Goal: Task Accomplishment & Management: Manage account settings

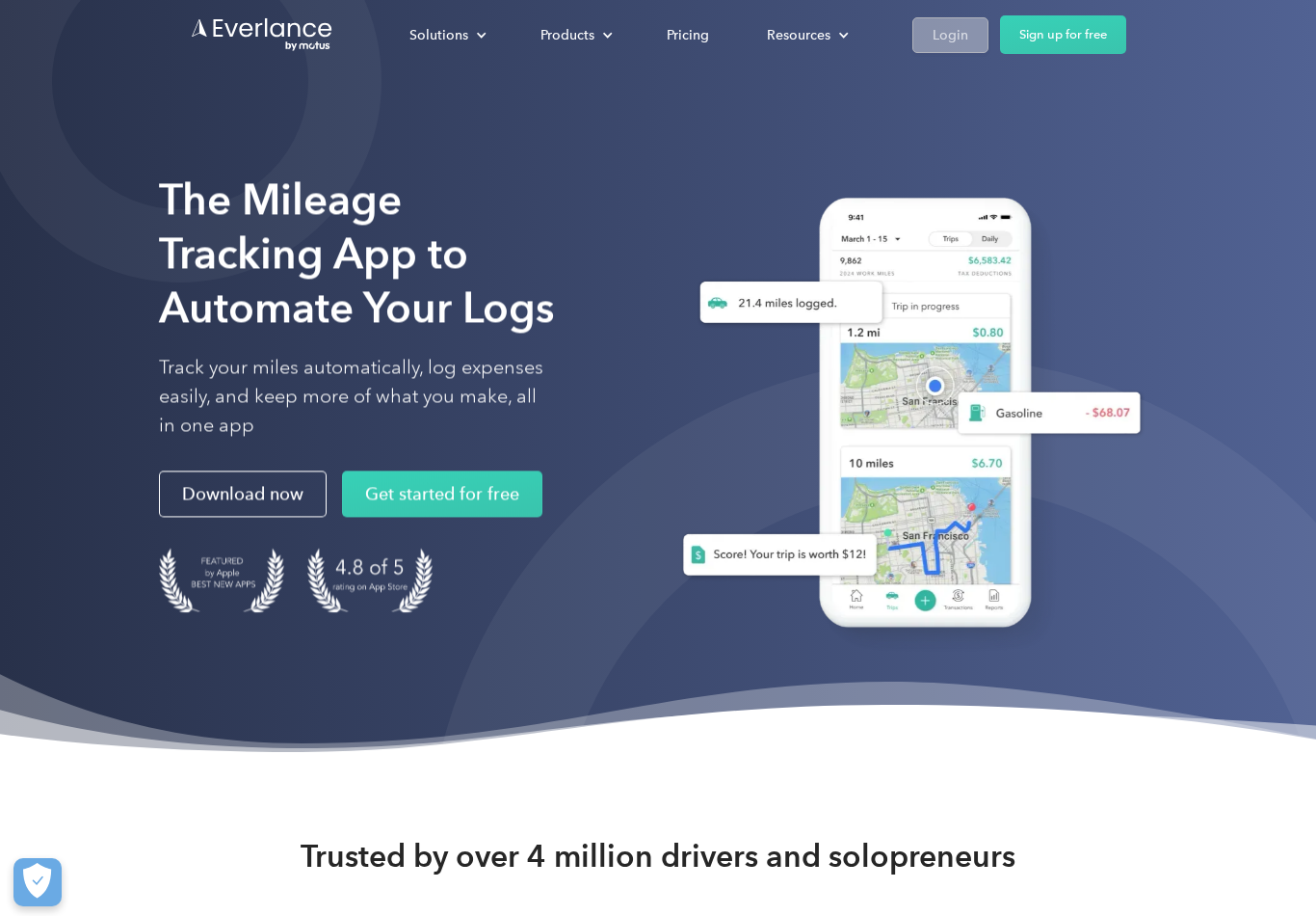
click at [949, 43] on div "Login" at bounding box center [950, 35] width 35 height 24
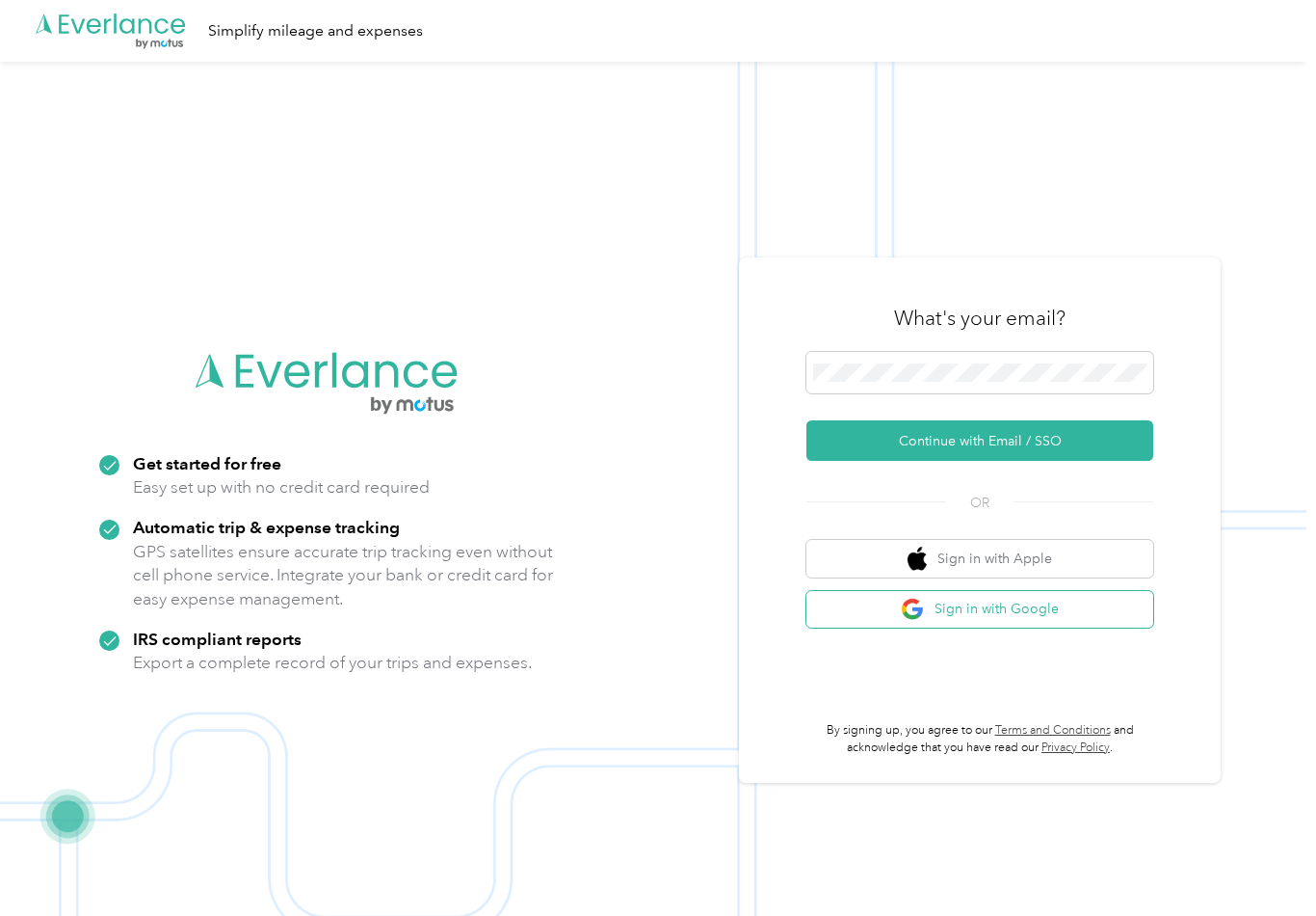
click at [860, 629] on button "Sign in with Google" at bounding box center [980, 609] width 347 height 37
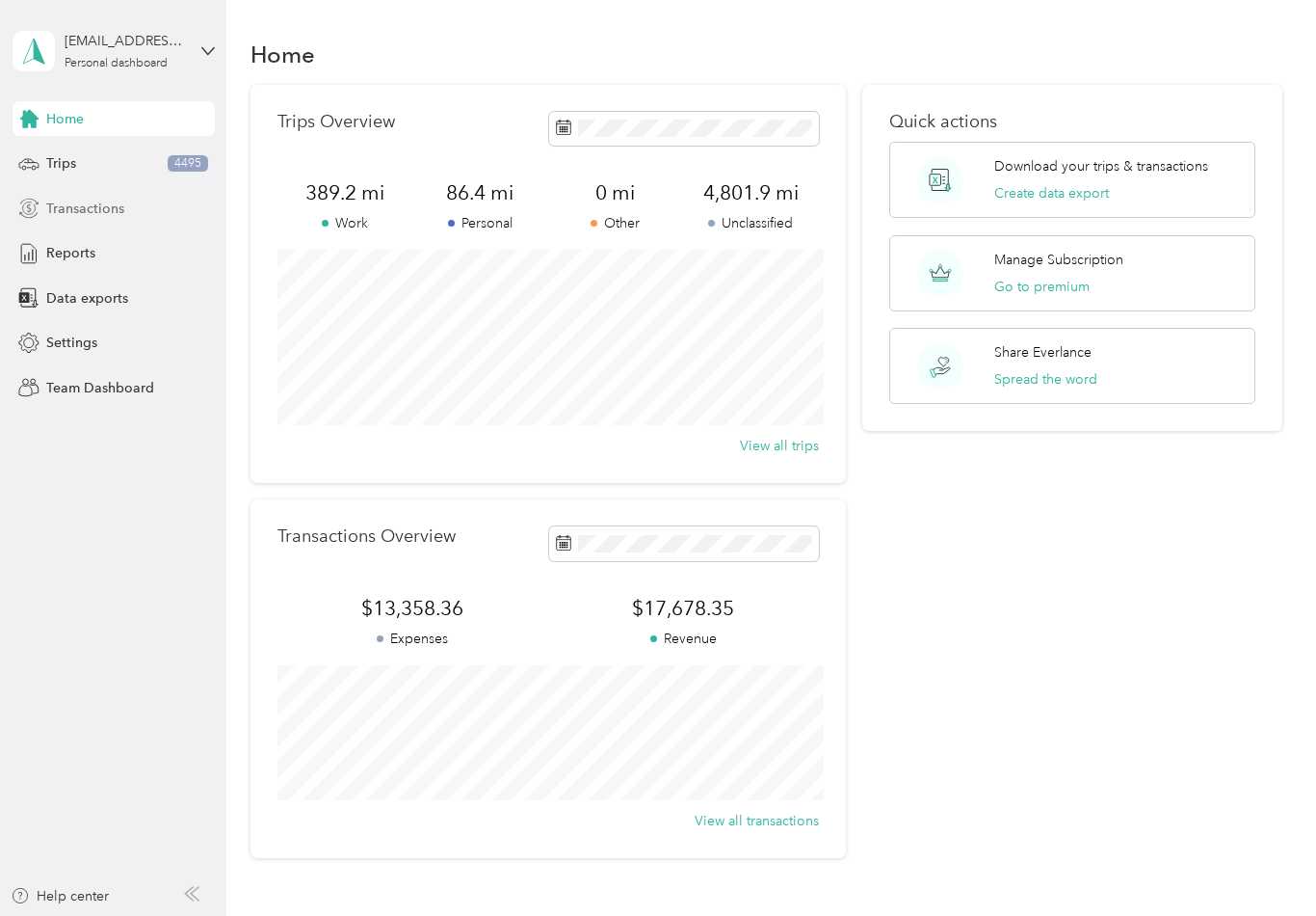
click at [118, 214] on span "Transactions" at bounding box center [85, 209] width 78 height 21
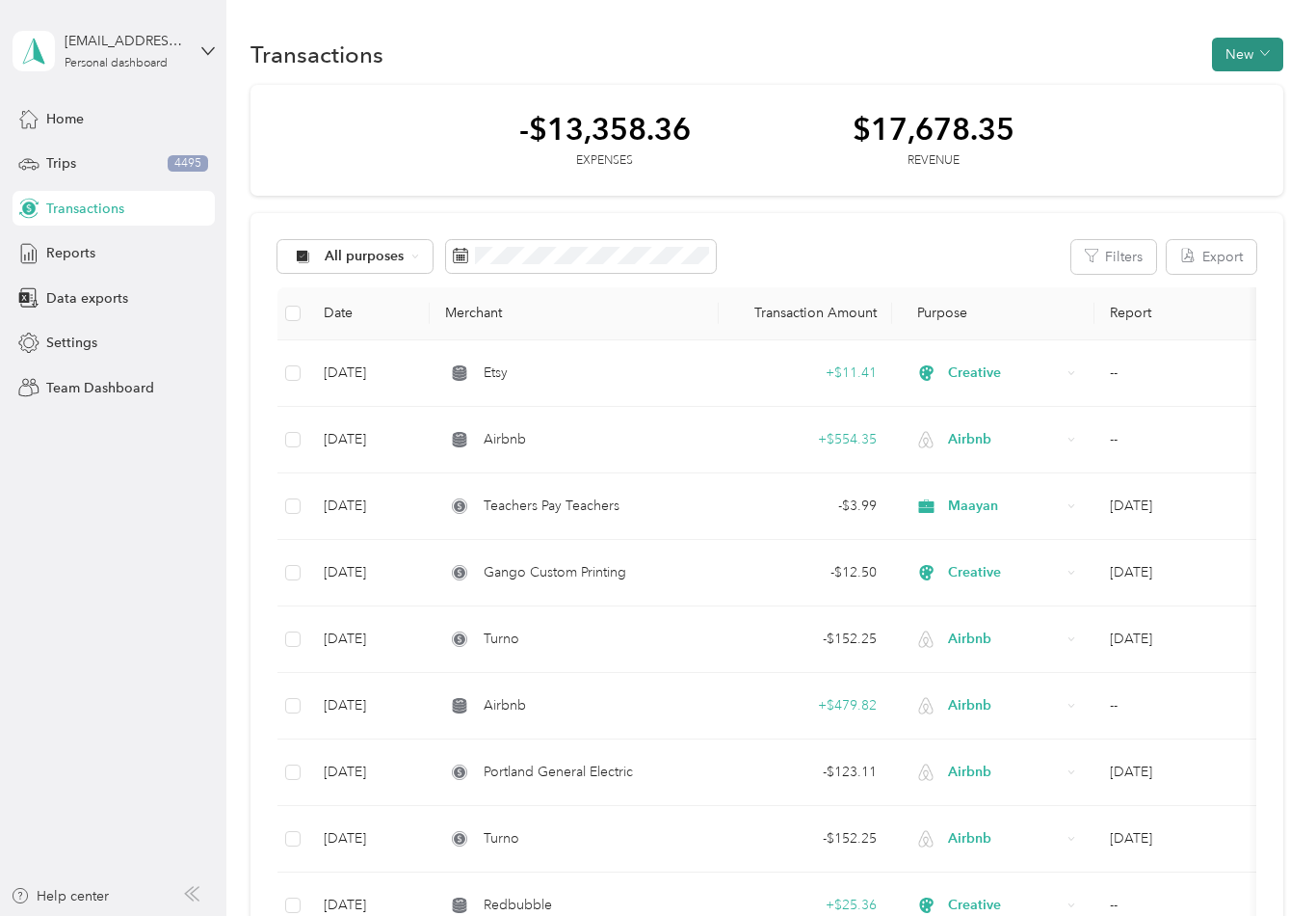
click at [1237, 41] on button "New" at bounding box center [1247, 54] width 71 height 33
click at [1236, 87] on span "Expense" at bounding box center [1252, 91] width 52 height 21
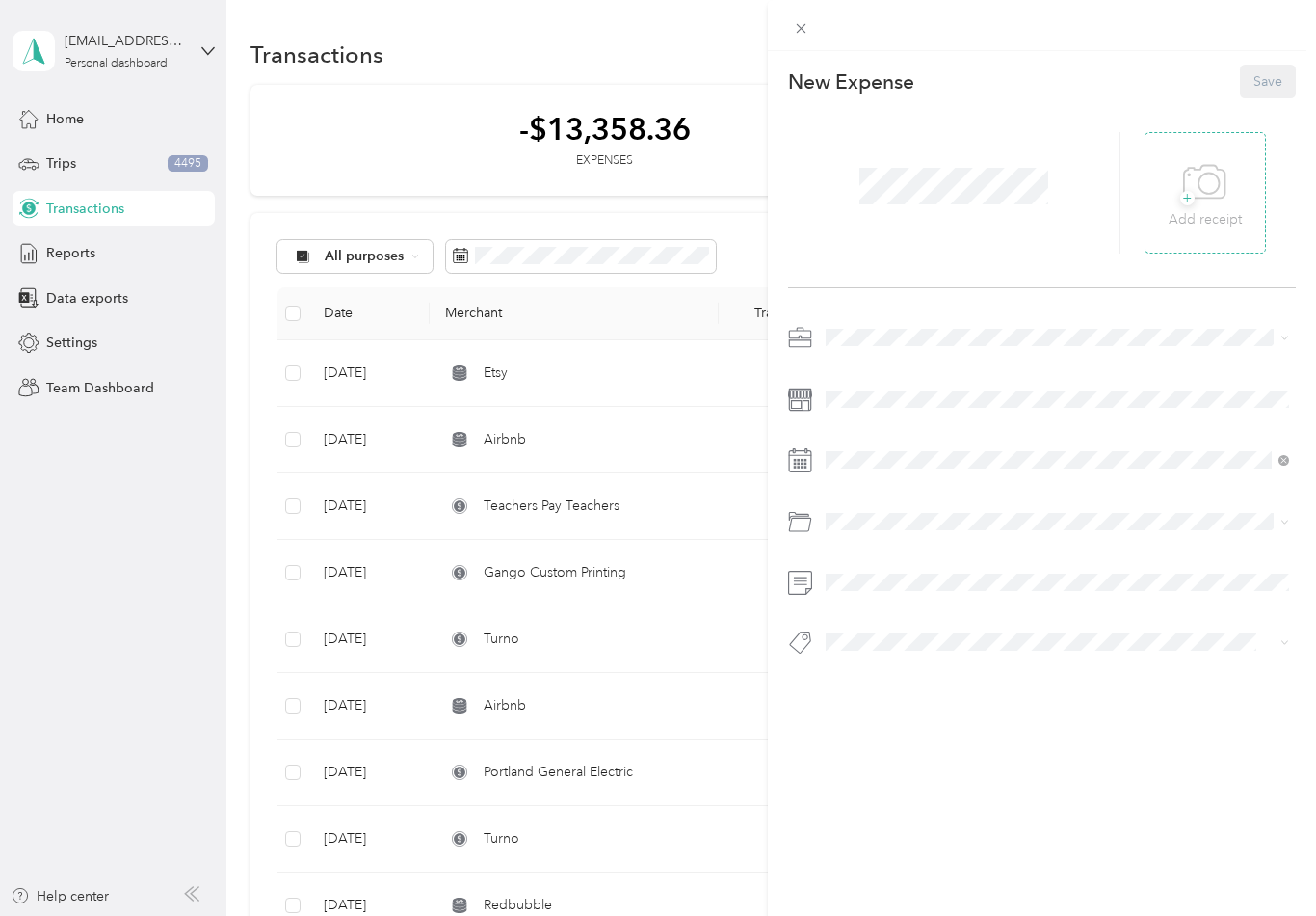
click at [1231, 188] on div "+ Add receipt" at bounding box center [1205, 193] width 73 height 74
click at [855, 543] on span "Airbnb" at bounding box center [853, 540] width 42 height 17
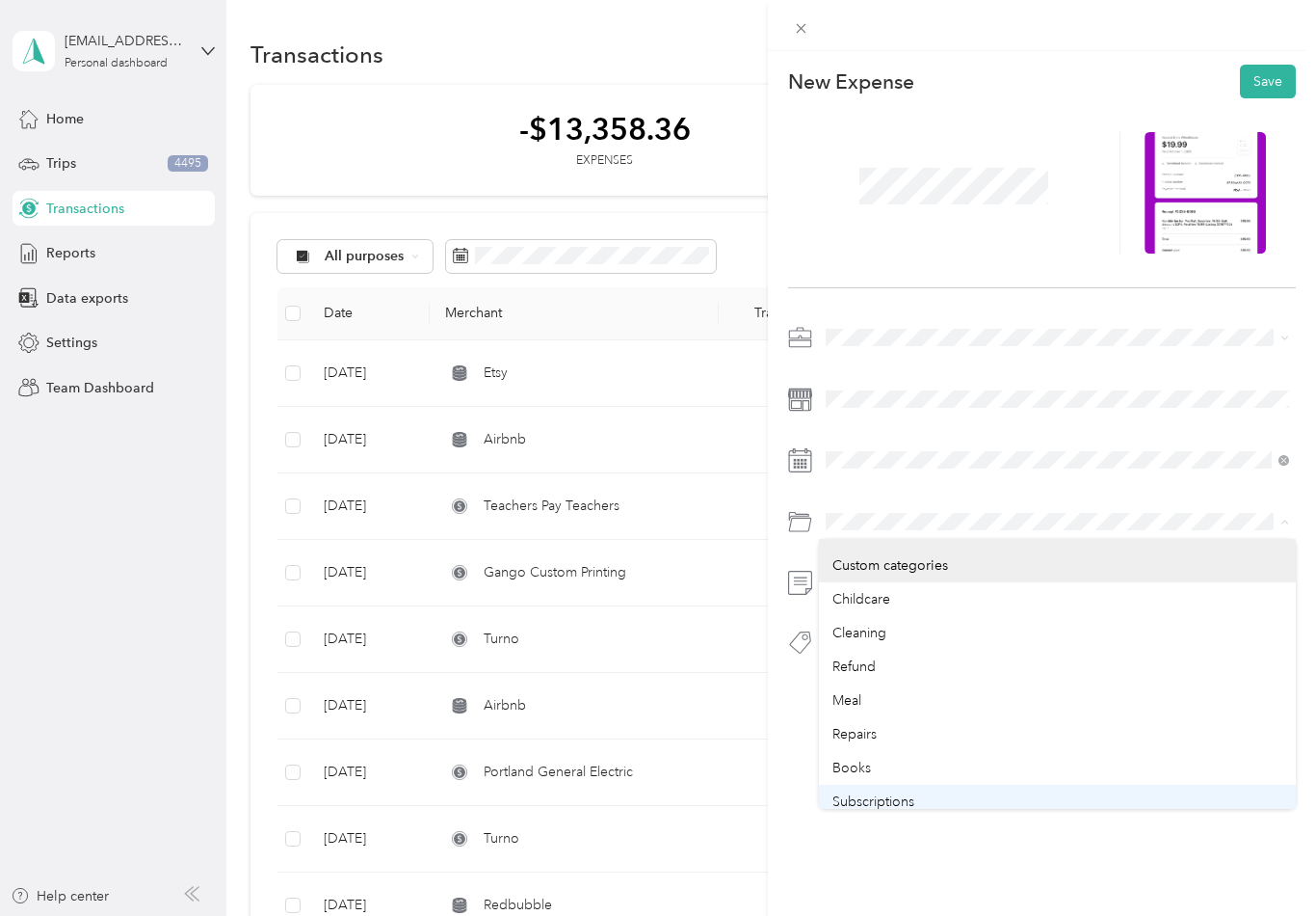
click at [925, 795] on div "Subscriptions" at bounding box center [1058, 801] width 450 height 21
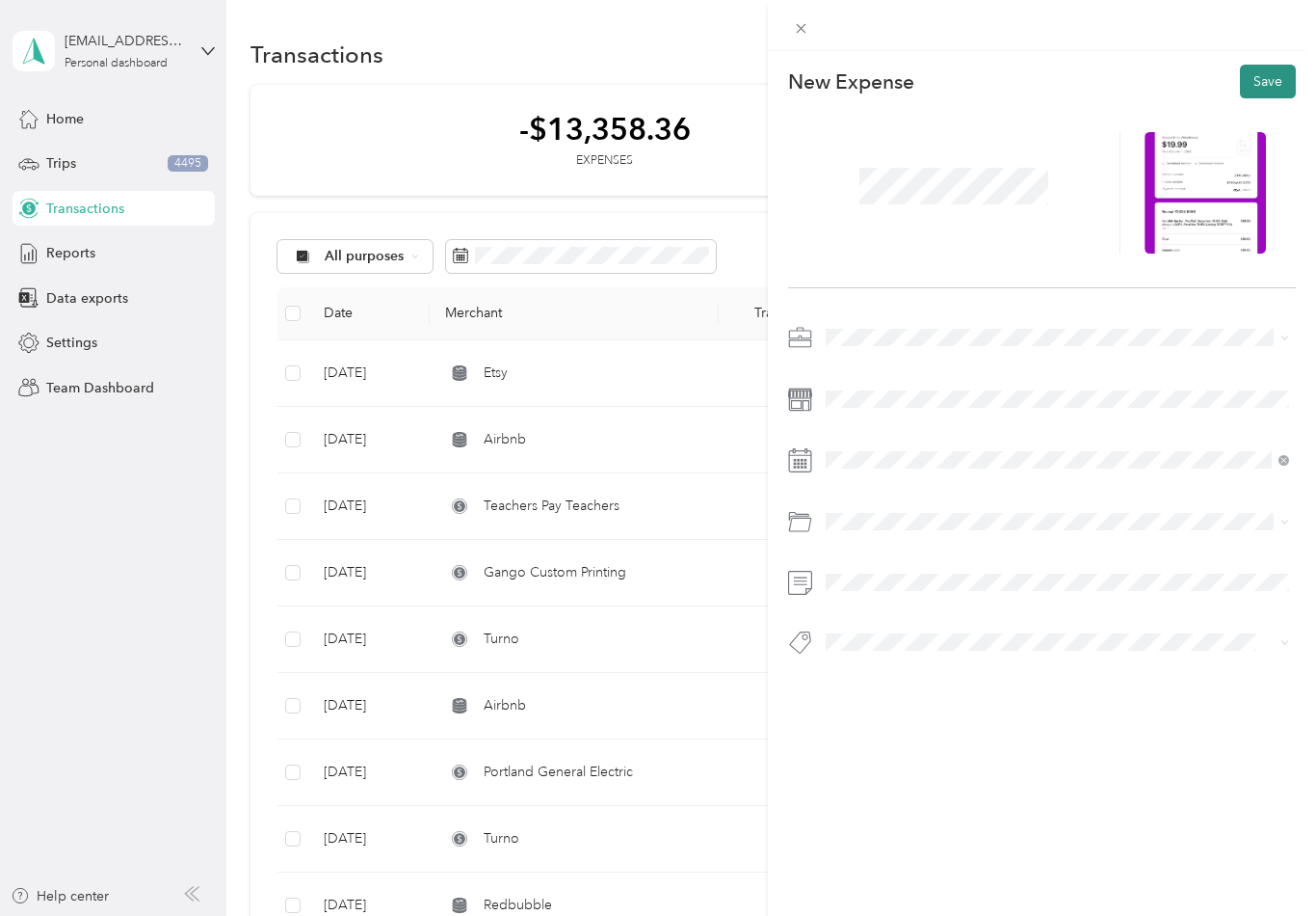
click at [1286, 85] on button "Save" at bounding box center [1267, 81] width 56 height 33
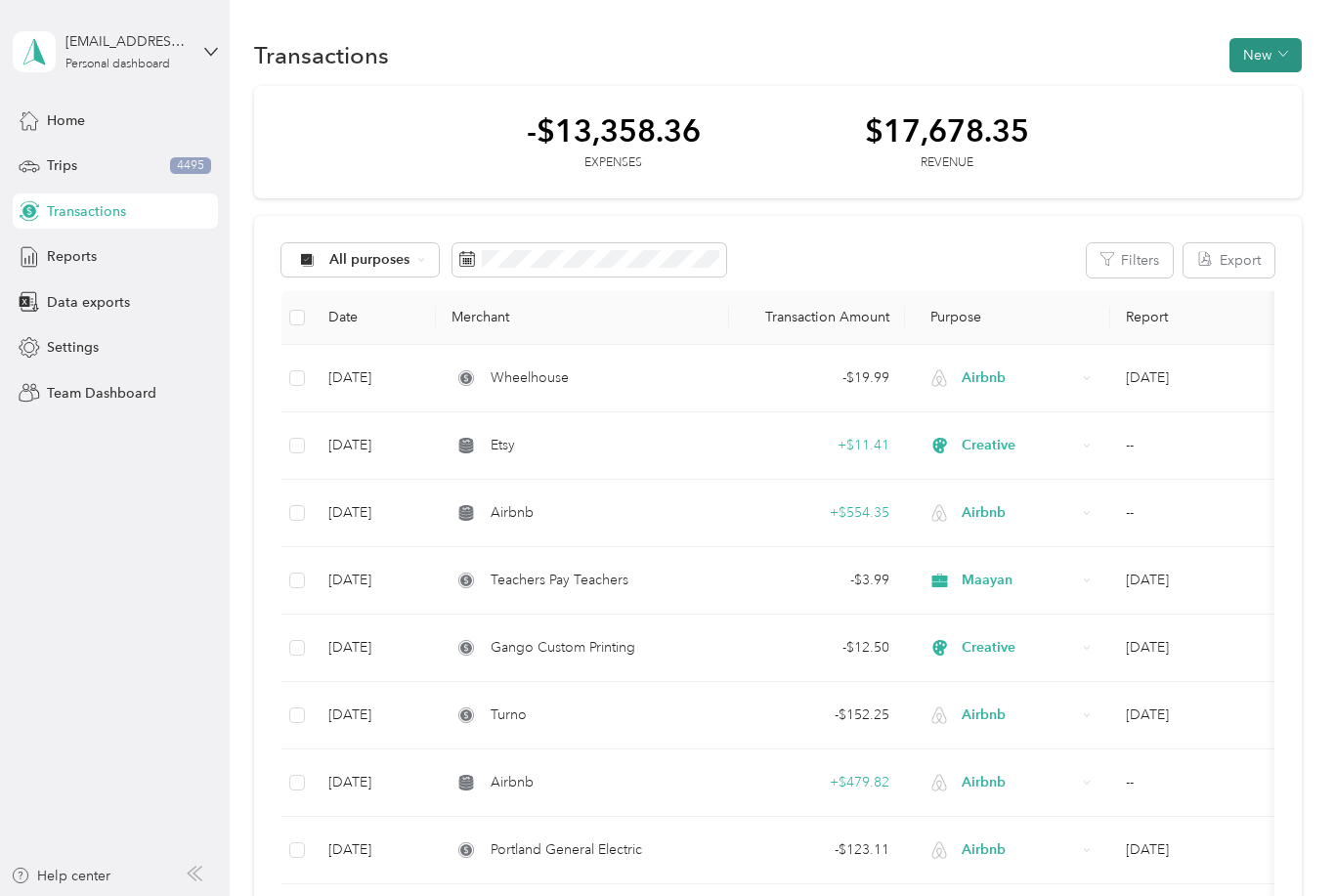
click at [1273, 62] on button "New" at bounding box center [1265, 55] width 73 height 34
click at [1281, 99] on span "Expense" at bounding box center [1270, 92] width 53 height 21
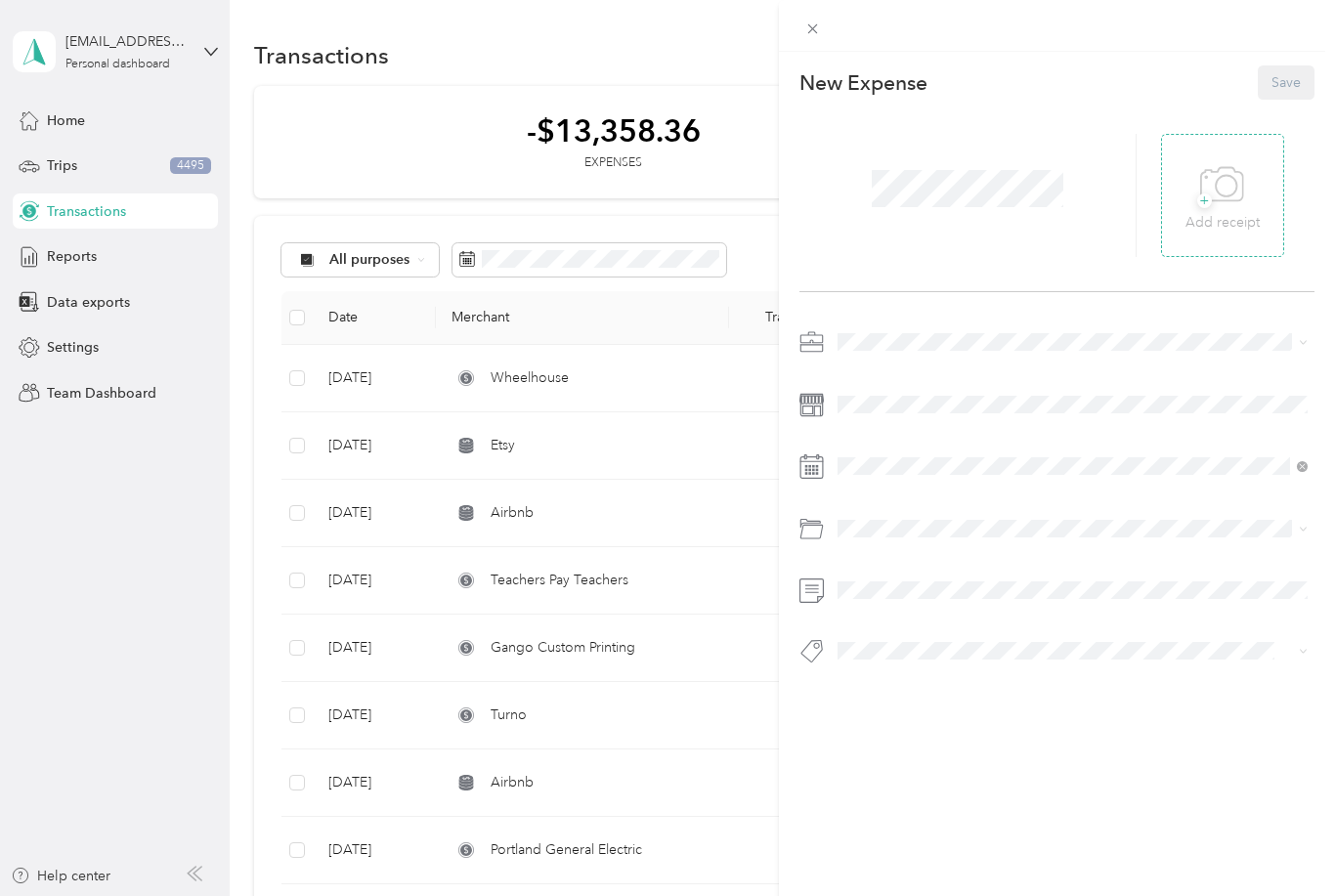
click at [1227, 219] on p "Add receipt" at bounding box center [1223, 224] width 74 height 22
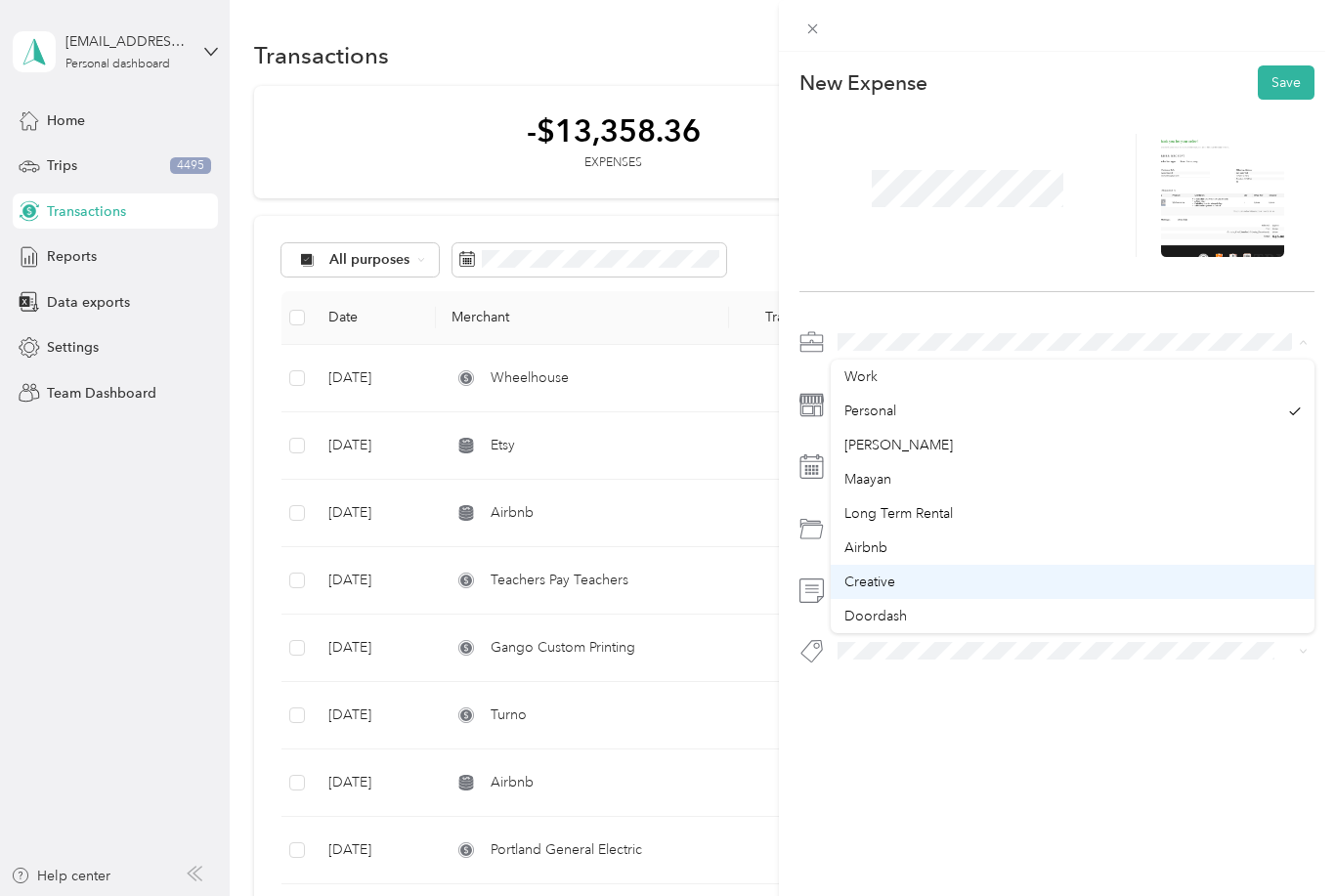
click at [914, 580] on div "Creative" at bounding box center [1073, 582] width 457 height 21
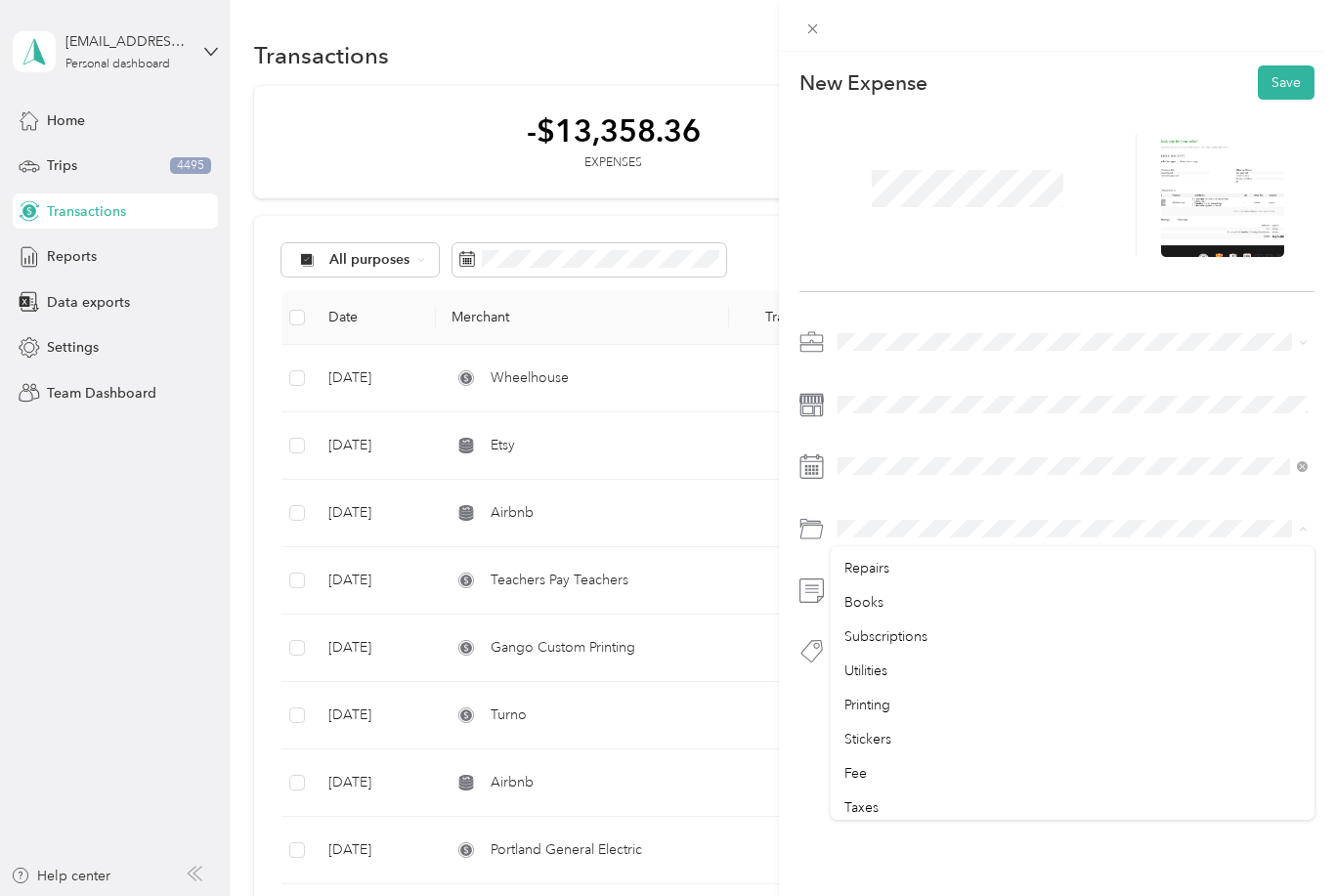
scroll to position [178, 0]
click at [906, 697] on div "Printing" at bounding box center [1073, 703] width 457 height 21
click at [1294, 91] on button "Save" at bounding box center [1285, 82] width 57 height 34
